Goal: Communication & Community: Answer question/provide support

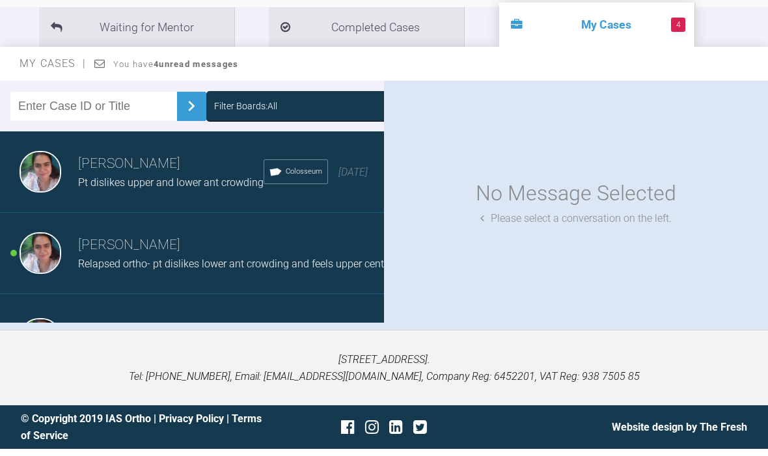
scroll to position [265, 0]
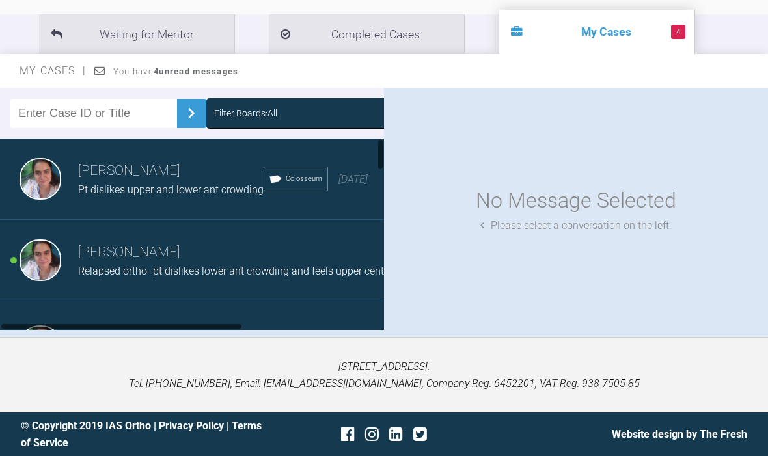
click at [100, 265] on span "Relapsed ortho- pt dislikes lower ant crowding and feels upper centrals have st…" at bounding box center [295, 271] width 435 height 12
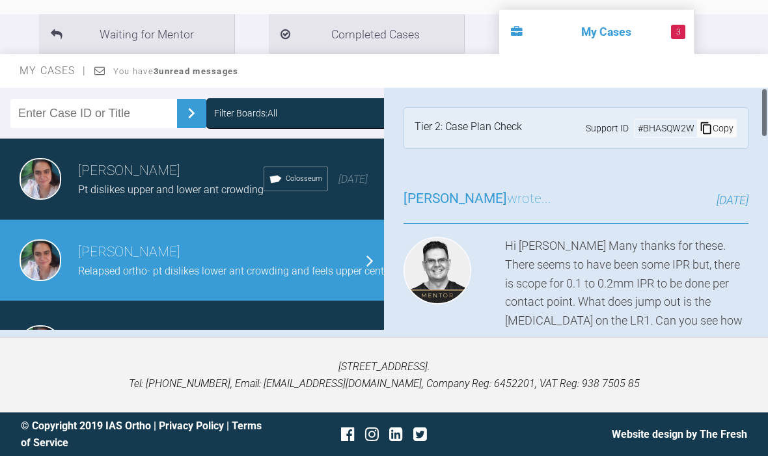
scroll to position [0, 0]
click at [614, 297] on div "Hi [PERSON_NAME] Many thanks for these. There seems to have been some IPR but, …" at bounding box center [626, 358] width 243 height 243
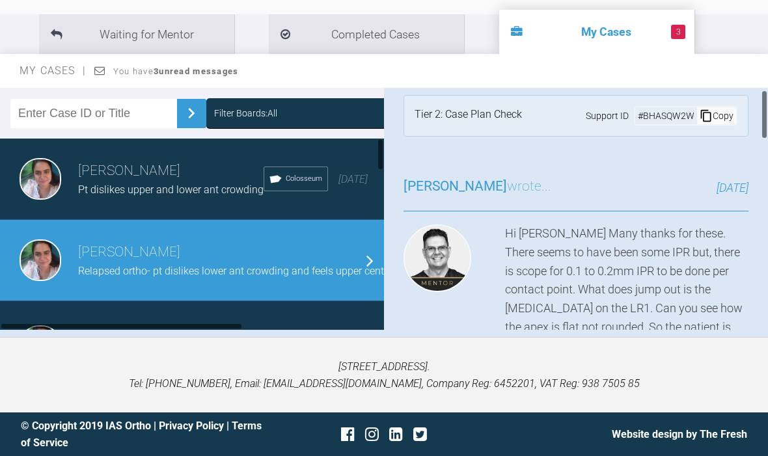
click at [118, 196] on span "Pt dislikes upper and lower ant crowding" at bounding box center [170, 190] width 185 height 12
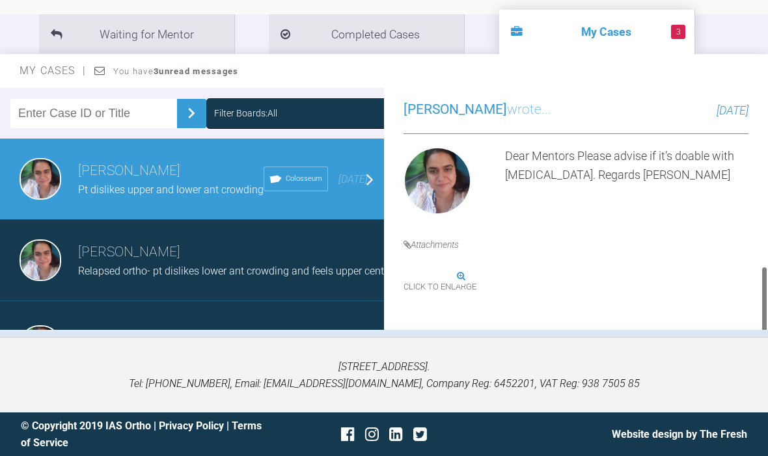
scroll to position [459, 0]
click at [252, 277] on span "Relapsed ortho- pt dislikes lower ant crowding and feels upper centrals have st…" at bounding box center [295, 271] width 435 height 12
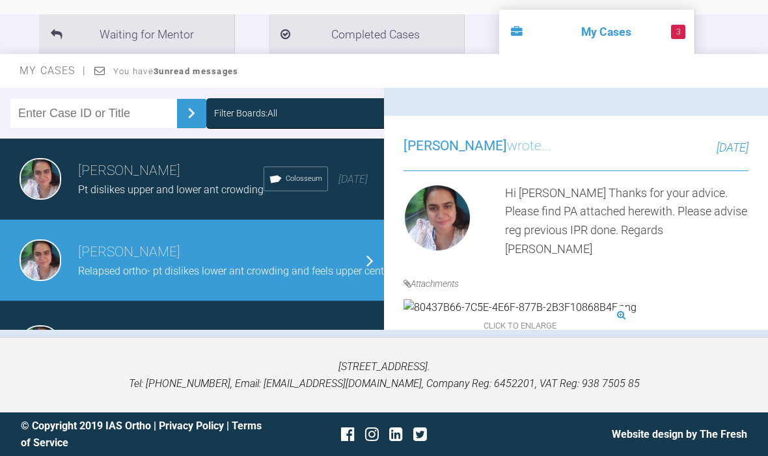
click at [344, 48] on li "Completed Cases" at bounding box center [366, 34] width 195 height 40
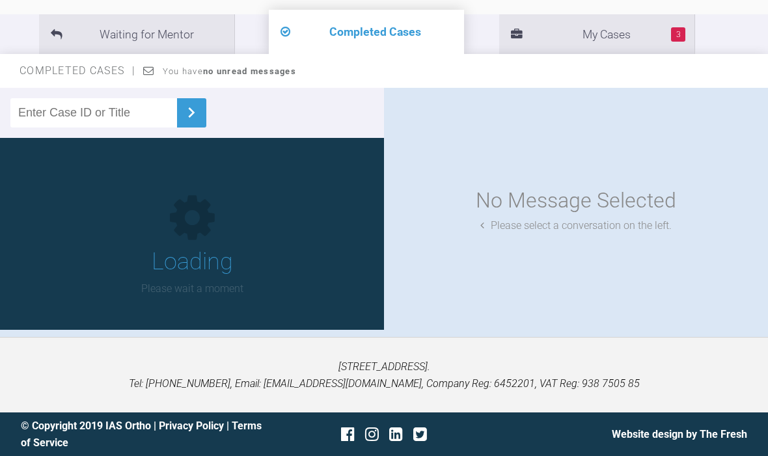
scroll to position [265, 0]
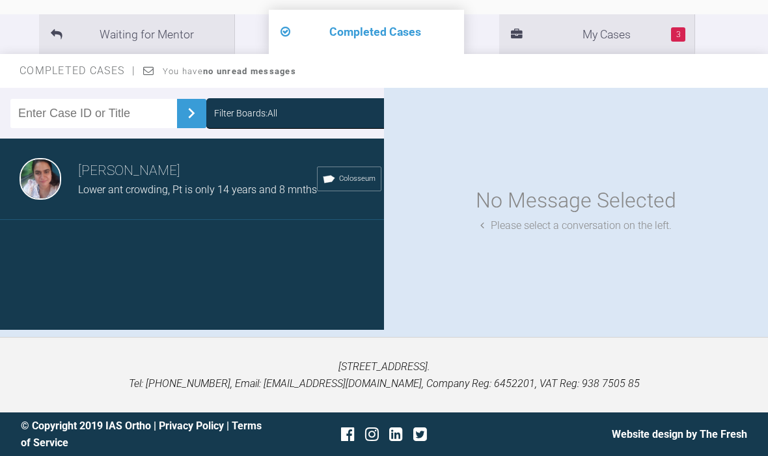
click at [187, 103] on img at bounding box center [191, 113] width 21 height 21
click at [382, 98] on div "Filter Boards: All" at bounding box center [303, 113] width 195 height 30
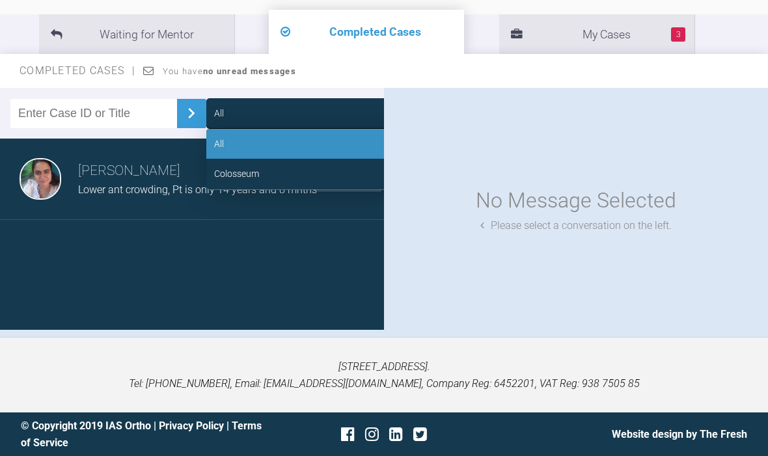
click at [314, 159] on div "Colosseum" at bounding box center [303, 174] width 195 height 30
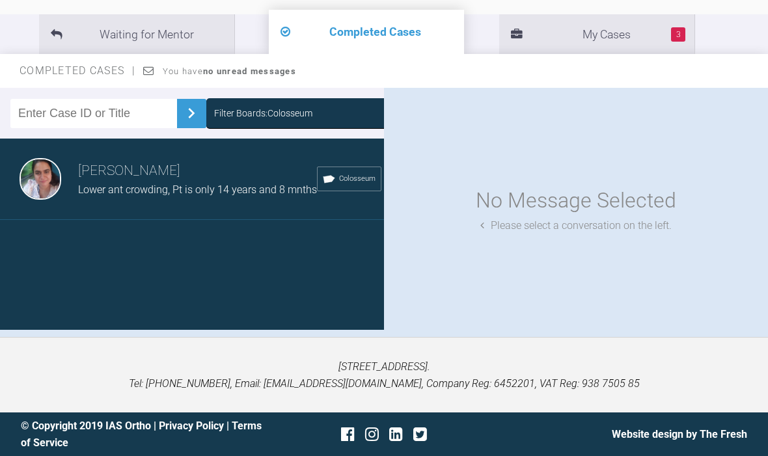
click at [357, 98] on div "Filter Boards: Colosseum" at bounding box center [303, 113] width 195 height 30
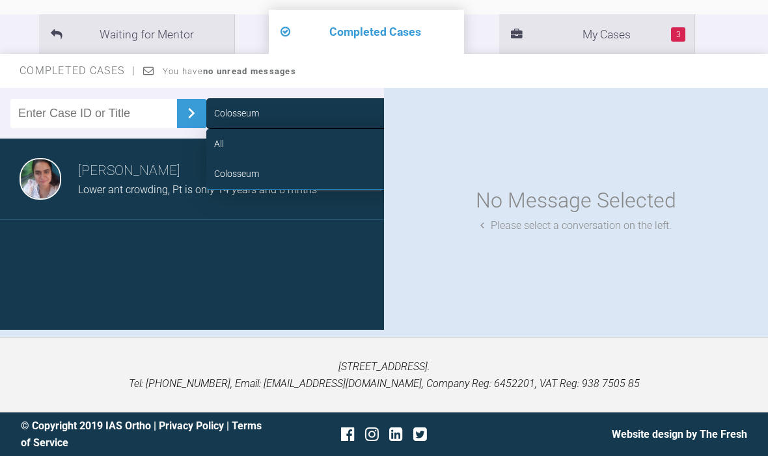
click at [314, 159] on div "Colosseum" at bounding box center [303, 174] width 195 height 30
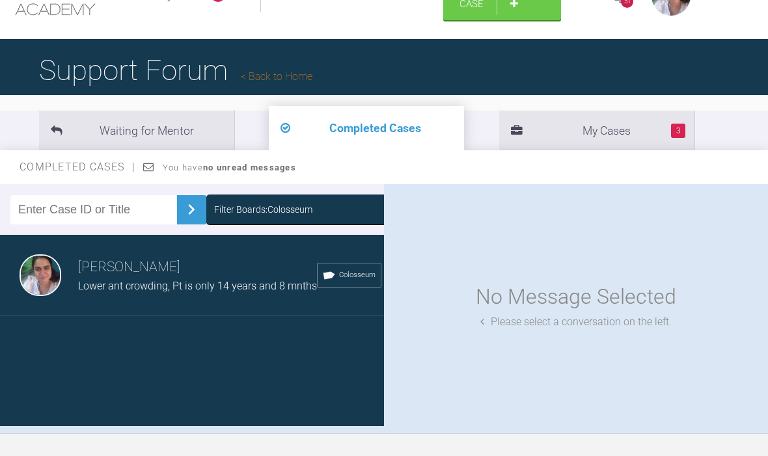
scroll to position [0, 0]
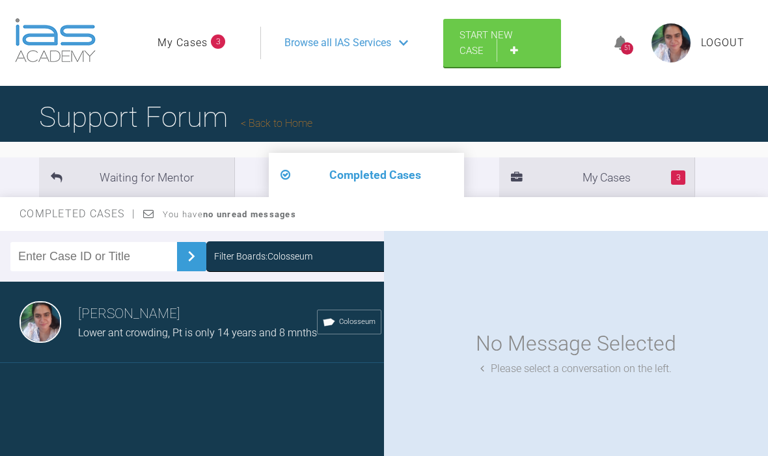
click at [622, 51] on icon at bounding box center [620, 43] width 13 height 15
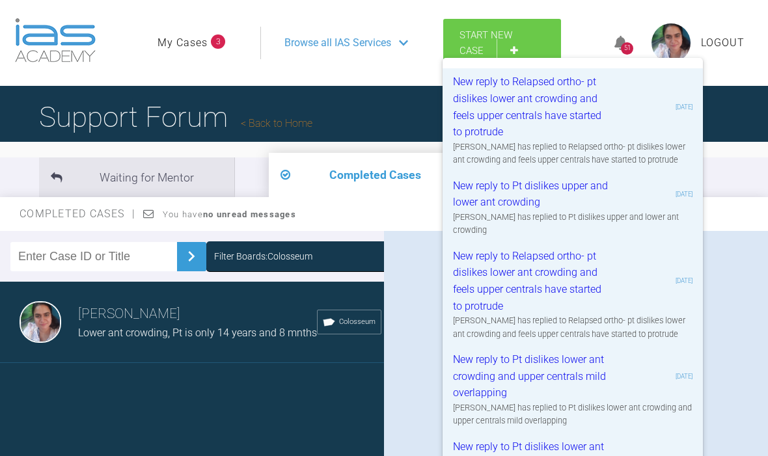
click at [577, 167] on div "Geoff Stone has replied to Relapsed ortho- pt dislikes lower ant crowding and f…" at bounding box center [573, 154] width 240 height 27
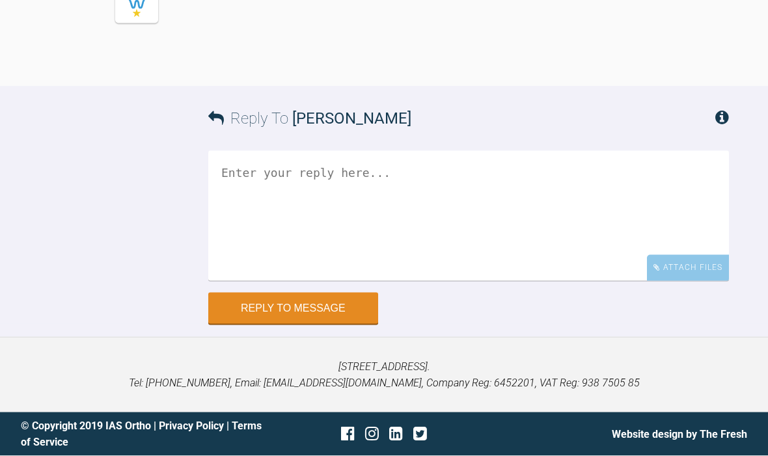
scroll to position [2370, 0]
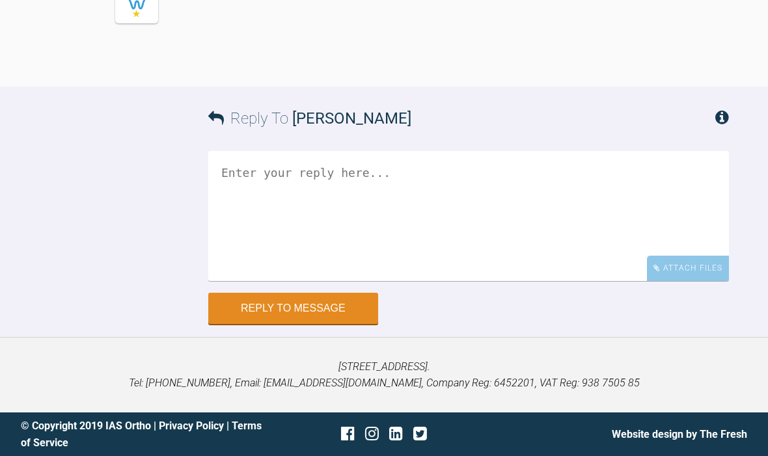
click at [584, 256] on textarea at bounding box center [468, 216] width 521 height 130
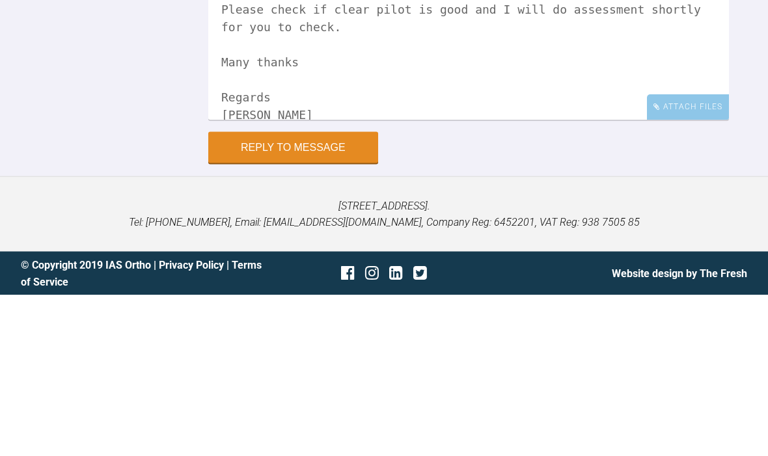
scroll to position [36, 0]
click at [527, 151] on textarea "Thanks [PERSON_NAME] for help Please check if clear pilot is good and I will do…" at bounding box center [468, 216] width 521 height 130
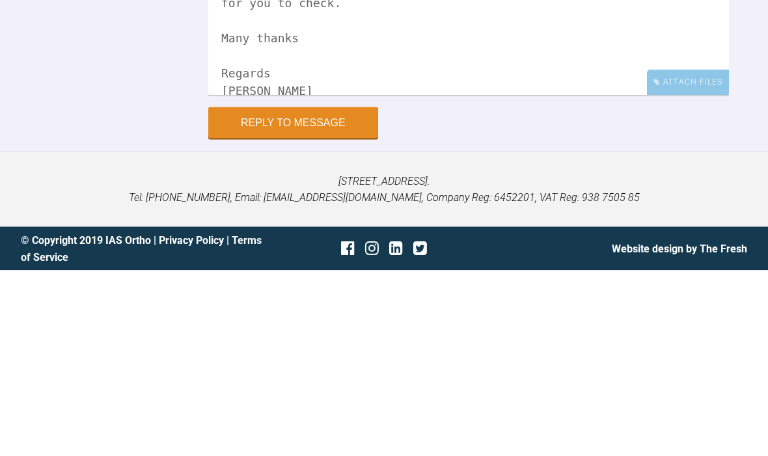
click at [663, 151] on textarea "Thanks [PERSON_NAME] for help Please check if clear pilot is good and I will do…" at bounding box center [468, 216] width 521 height 130
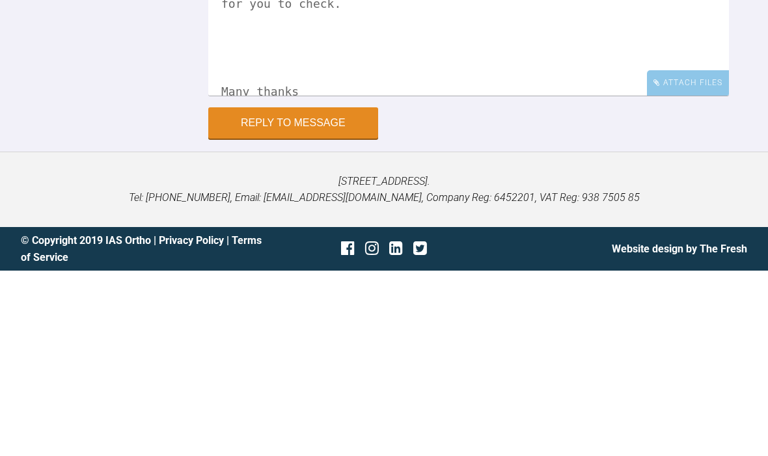
scroll to position [2418, 0]
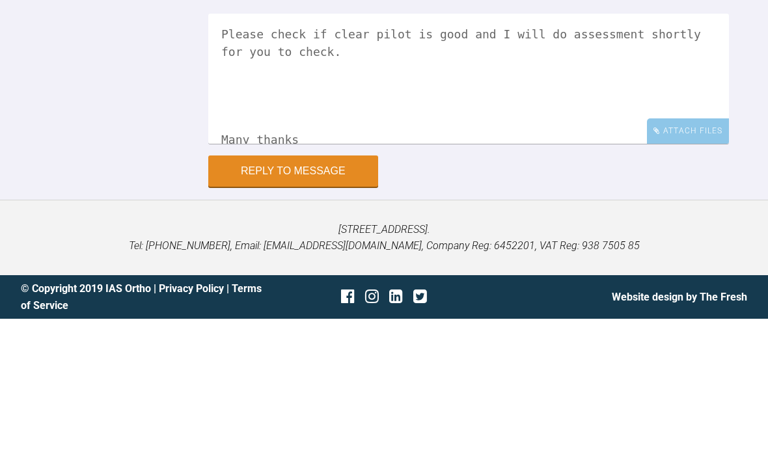
paste textarea "[URL][DOMAIN_NAME]"
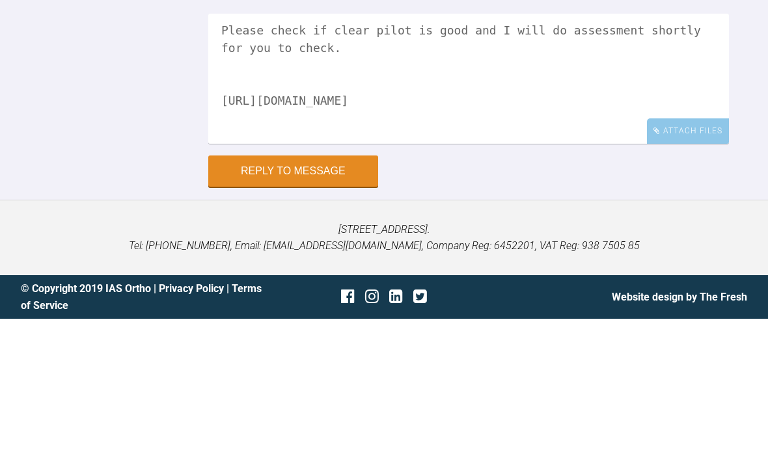
paste textarea "~(q4`rlO?0"
type textarea "Thanks [PERSON_NAME] for help Please check if clear pilot is good and I will do…"
click at [133, 107] on div "Reply To [PERSON_NAME] Thanks [PERSON_NAME] for help Please check if clear pilo…" at bounding box center [384, 205] width 768 height 237
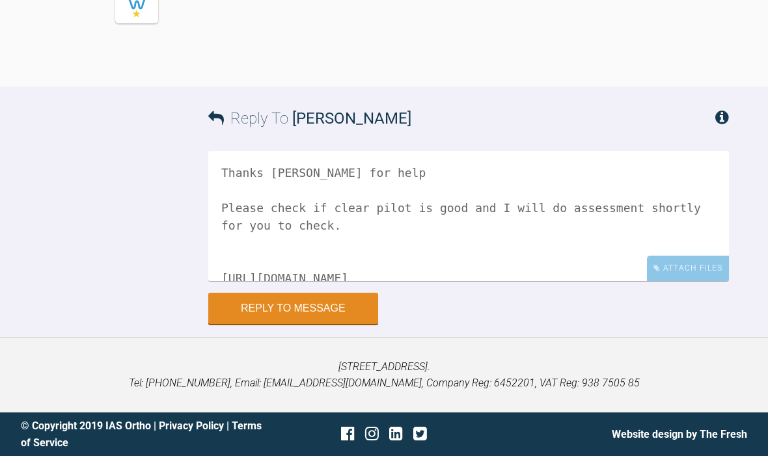
scroll to position [0, 0]
click at [339, 312] on button "Reply to Message" at bounding box center [293, 308] width 170 height 31
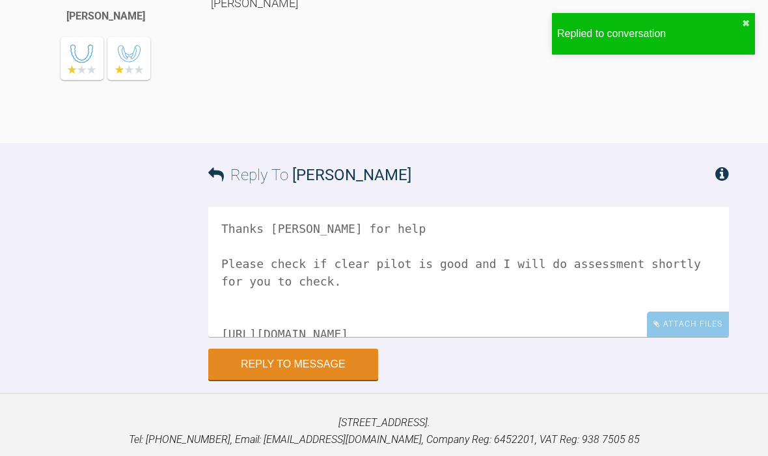
scroll to position [2692, 0]
